Goal: Find contact information: Find contact information

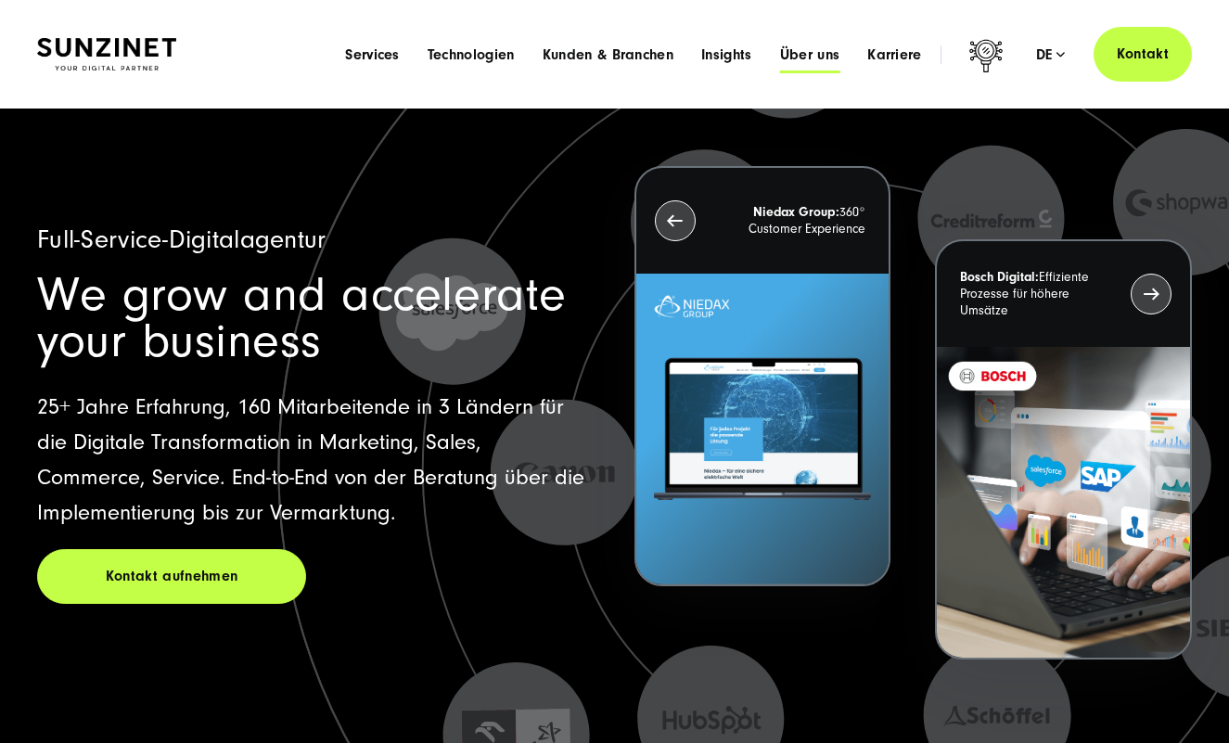
click at [815, 58] on span "Über uns" at bounding box center [810, 54] width 60 height 19
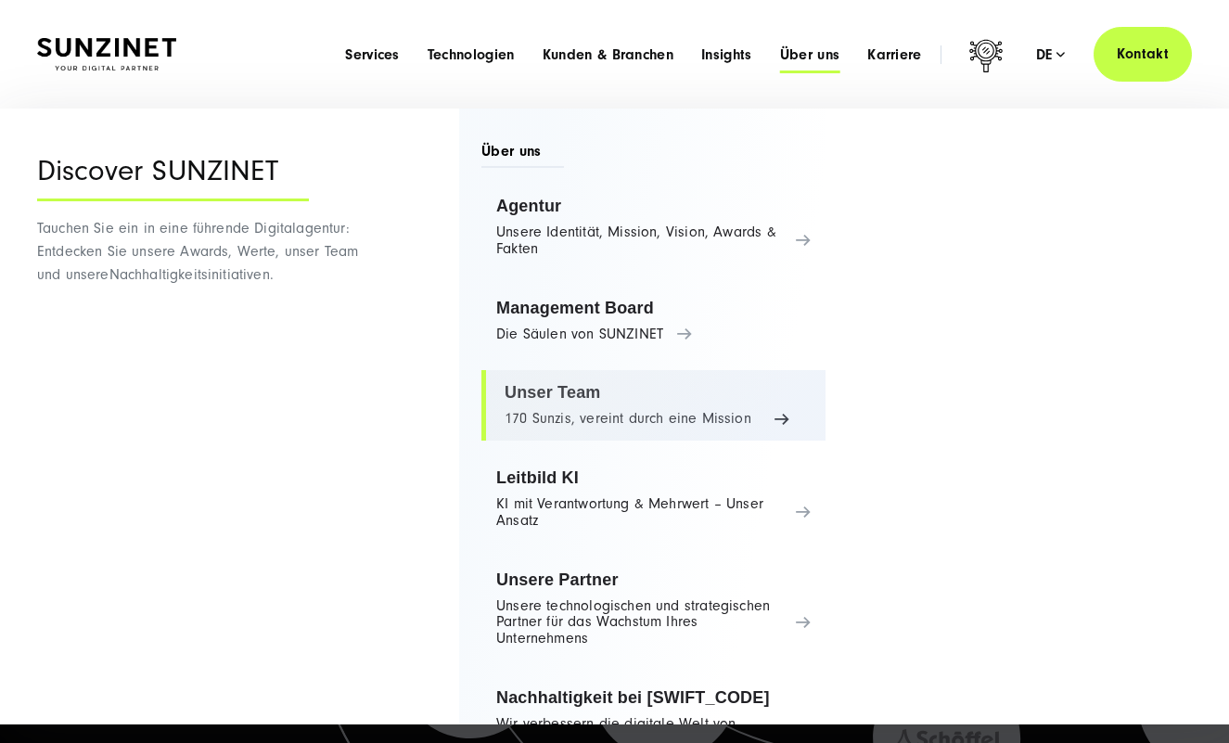
click at [547, 398] on link "Unser Team 170 Sunzis, vereint durch eine Mission" at bounding box center [654, 405] width 344 height 71
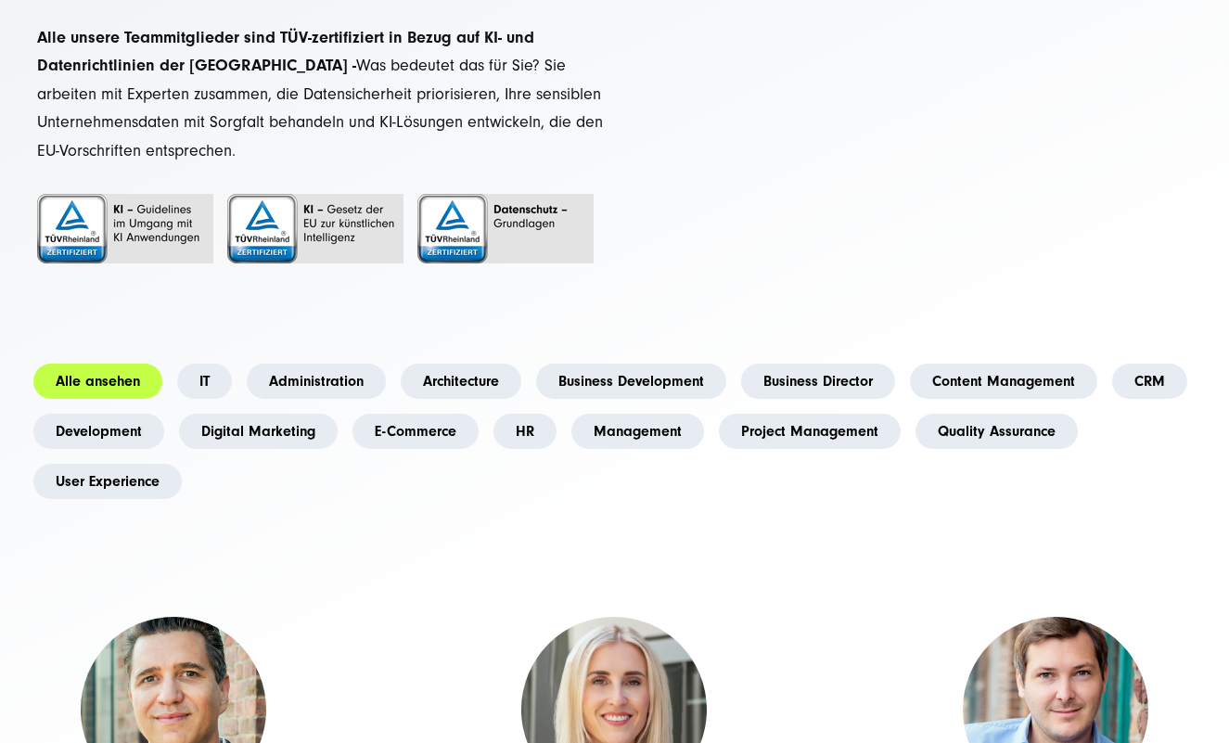
scroll to position [230, 0]
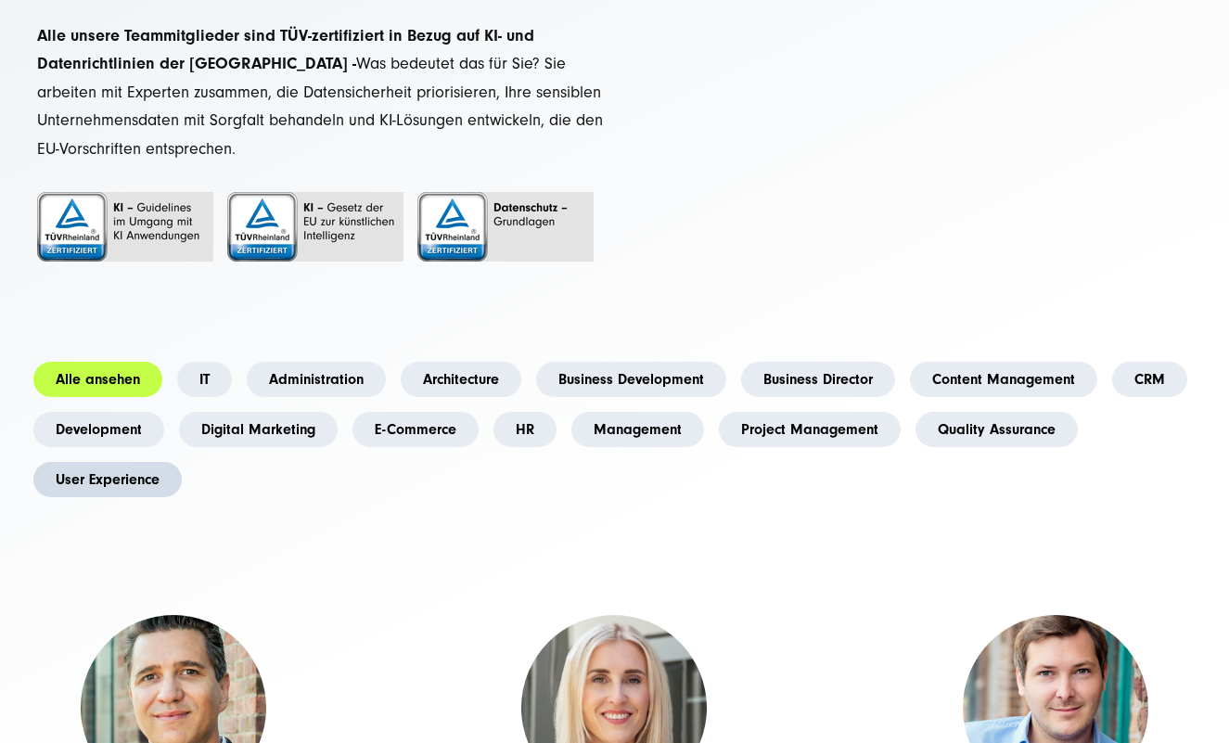
click at [135, 476] on link "User Experience" at bounding box center [107, 479] width 148 height 35
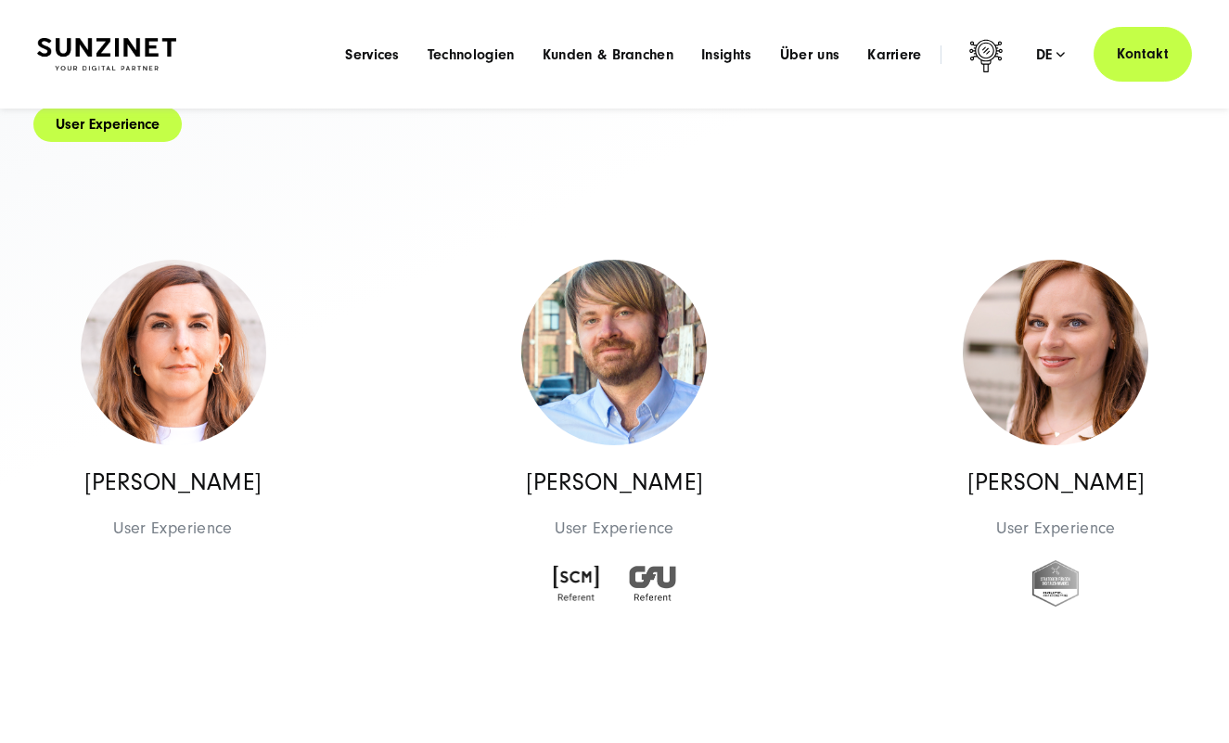
scroll to position [585, 0]
click at [601, 483] on p "[PERSON_NAME]" at bounding box center [614, 483] width 186 height 25
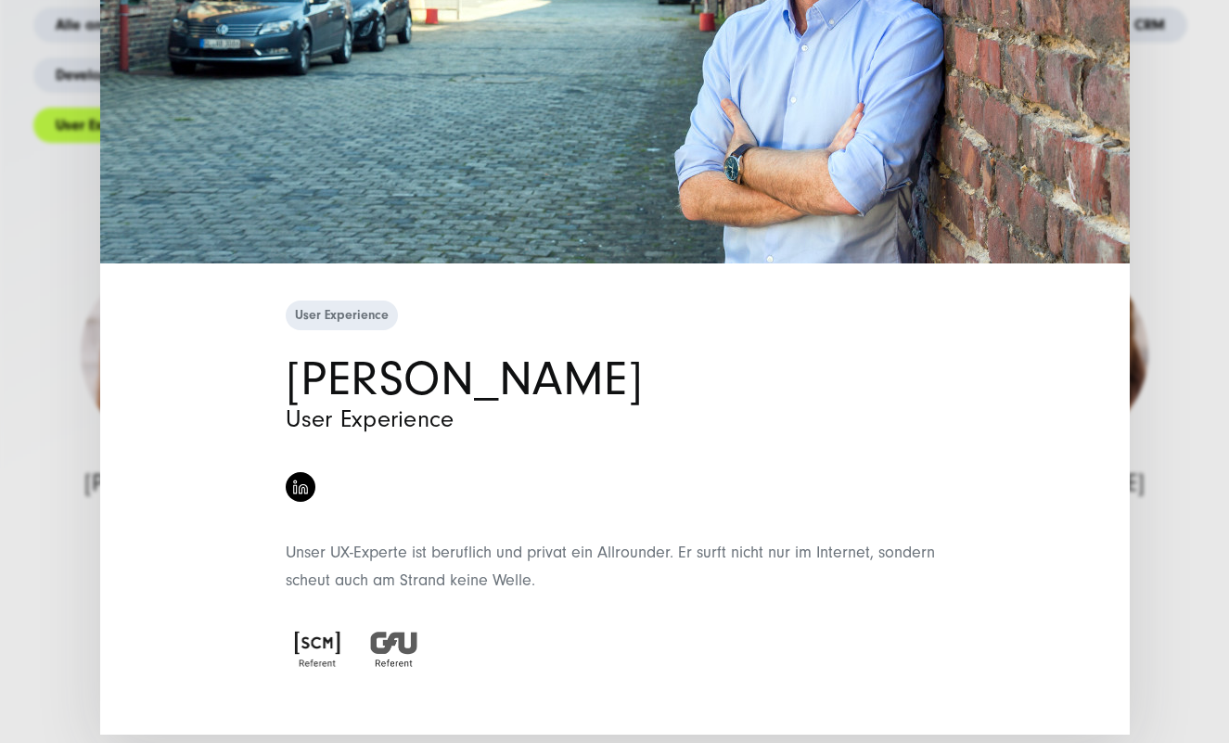
scroll to position [366, 0]
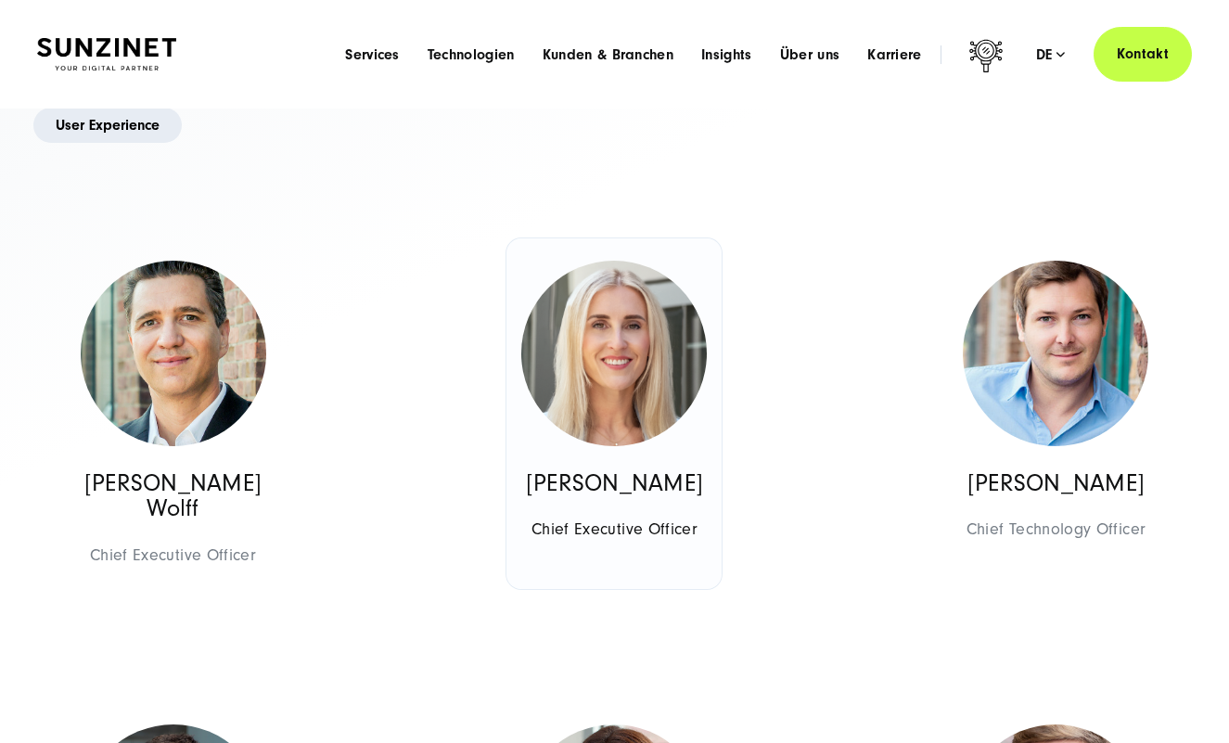
click at [592, 367] on img at bounding box center [614, 354] width 186 height 186
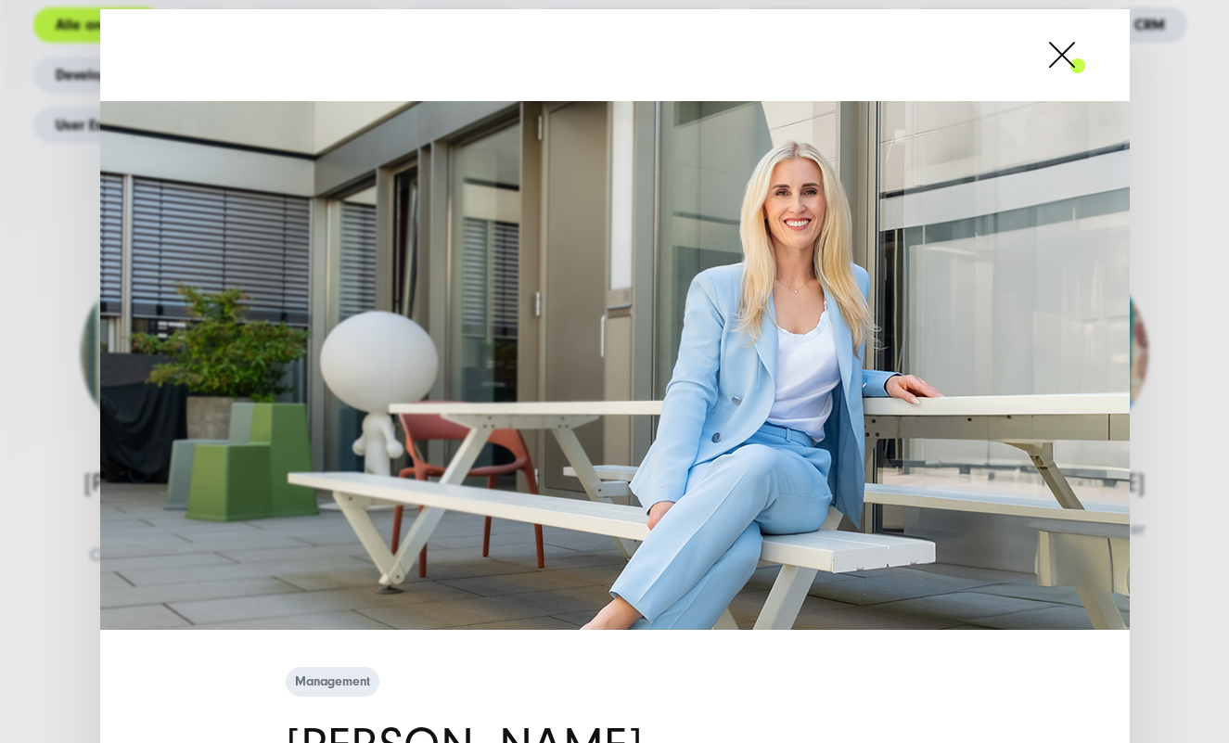
click at [1086, 52] on span at bounding box center [1086, 55] width 0 height 46
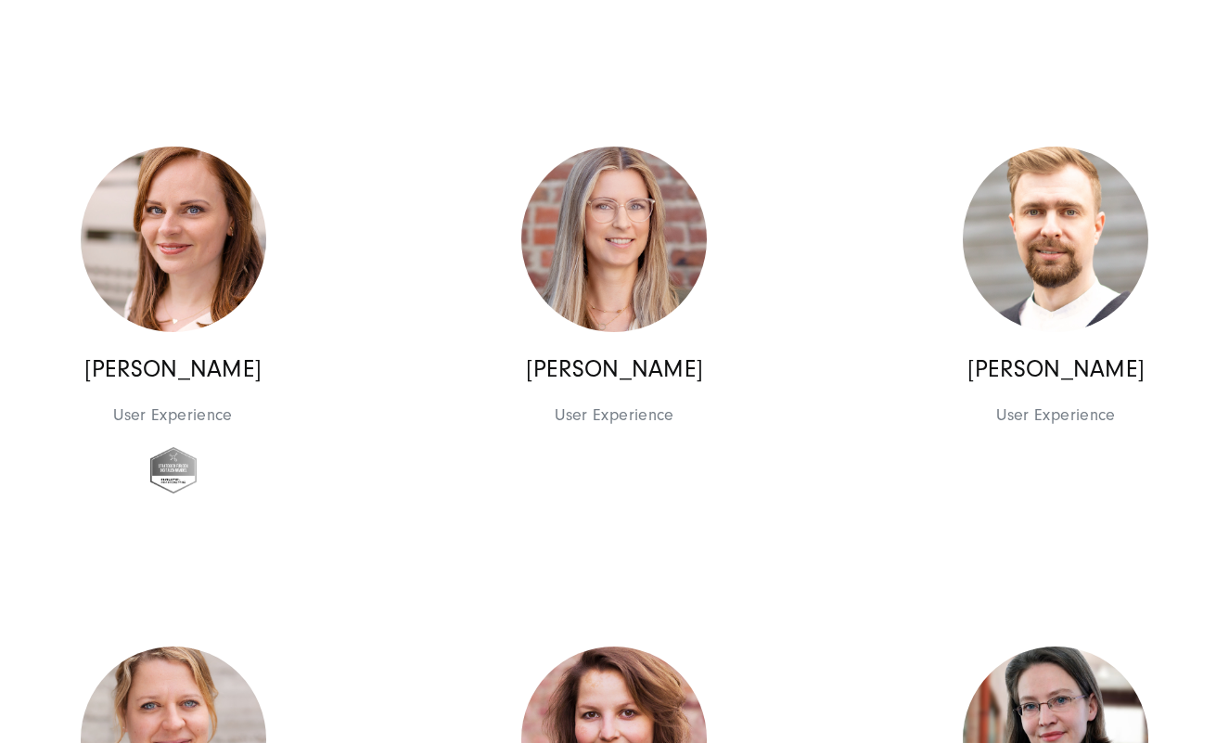
scroll to position [13871, 0]
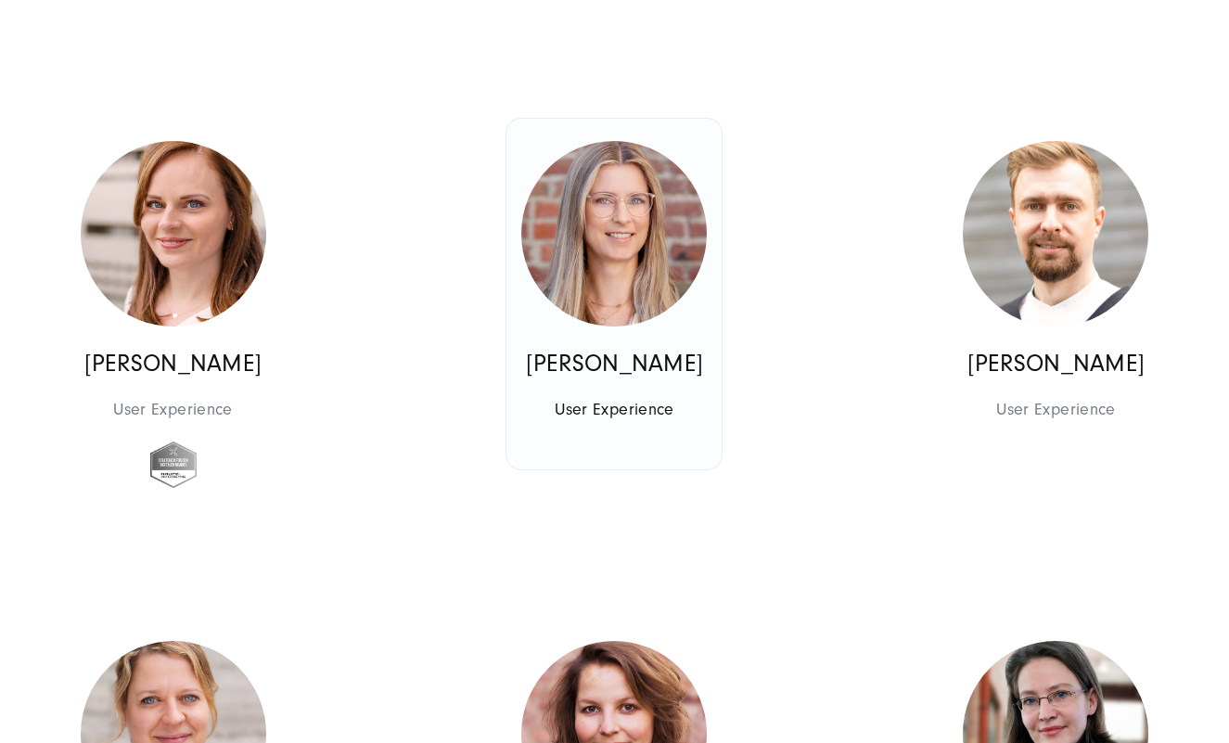
click at [612, 268] on img at bounding box center [614, 234] width 186 height 186
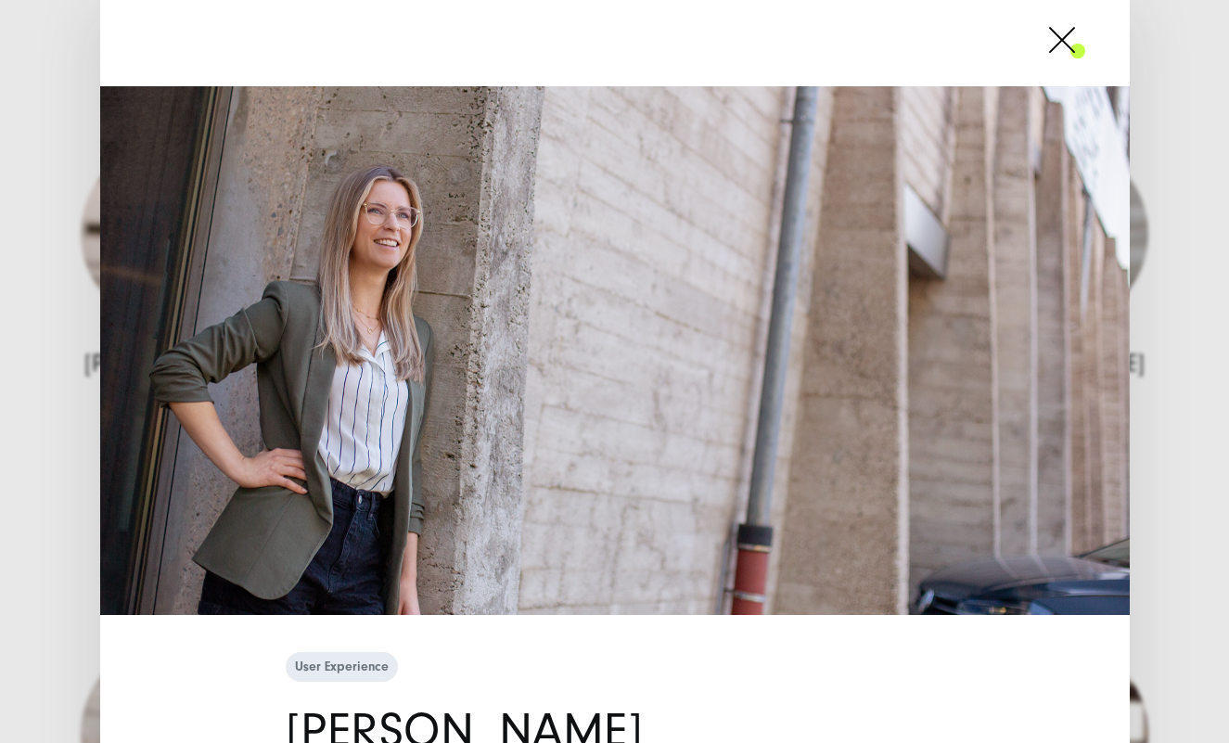
scroll to position [2, 0]
